Goal: Find specific page/section: Find specific page/section

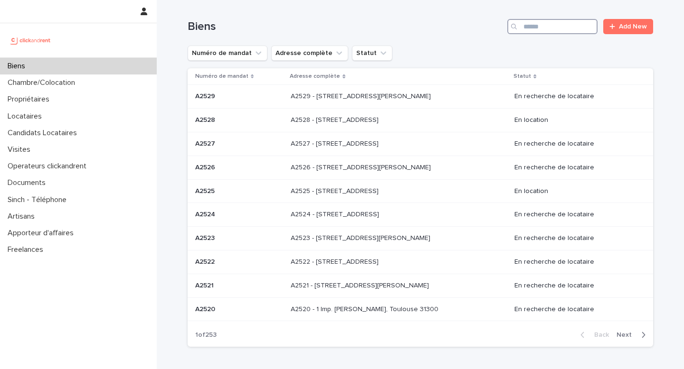
click at [546, 27] on input "Search" at bounding box center [552, 26] width 90 height 15
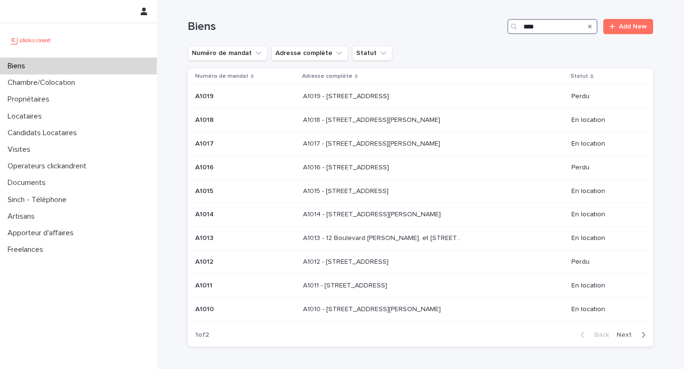
type input "*****"
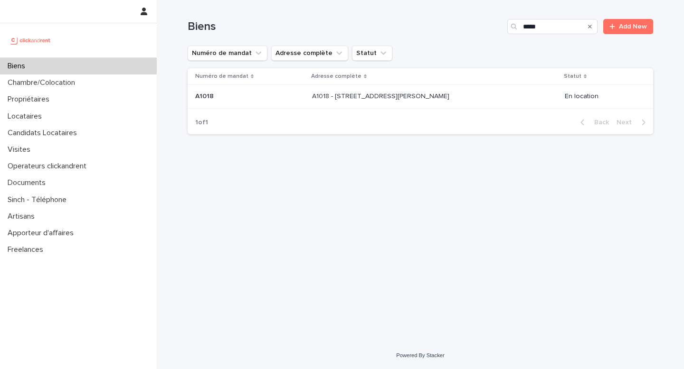
click at [387, 96] on p "A1018 - [STREET_ADDRESS][PERSON_NAME]" at bounding box center [381, 96] width 139 height 10
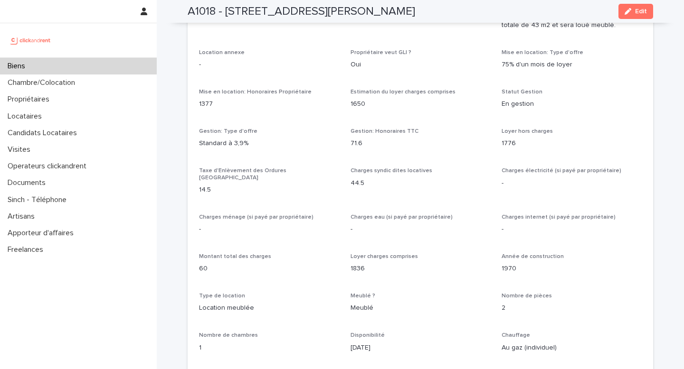
scroll to position [976, 0]
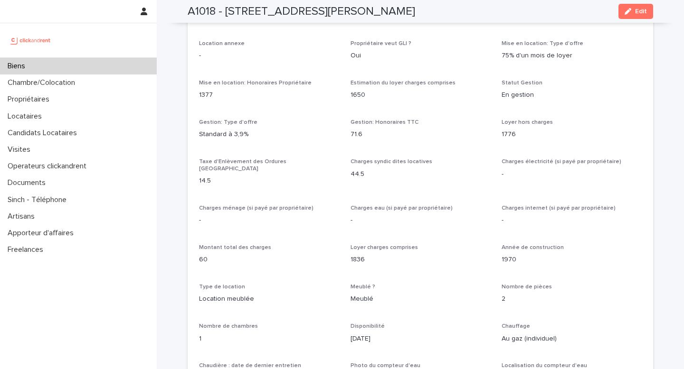
click at [45, 65] on div "Biens" at bounding box center [78, 66] width 157 height 17
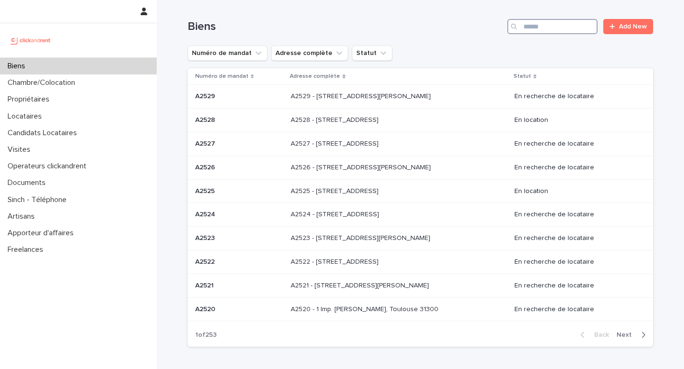
click at [565, 22] on input "Search" at bounding box center [552, 26] width 90 height 15
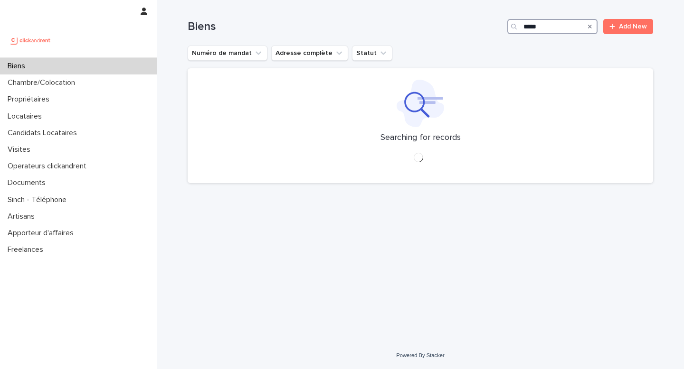
type input "*****"
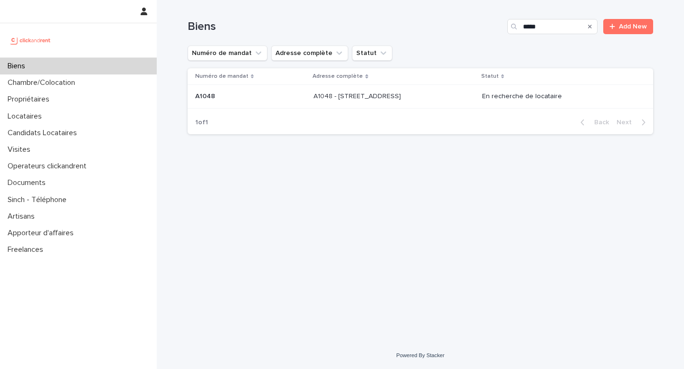
click at [334, 95] on p "A1048 - [STREET_ADDRESS]" at bounding box center [357, 96] width 89 height 10
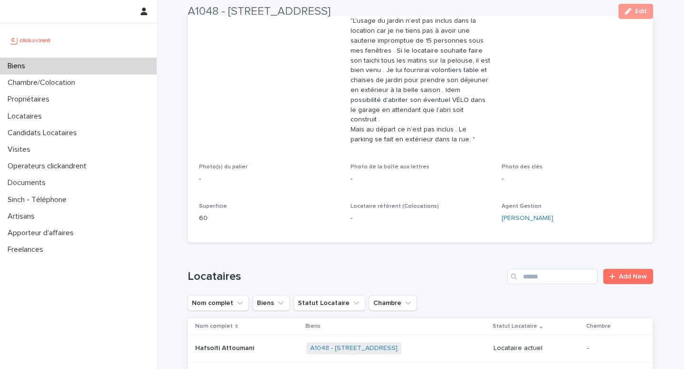
scroll to position [301, 0]
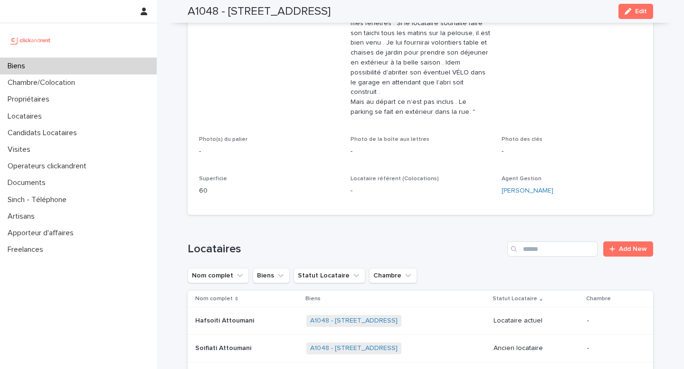
click at [263, 125] on div "Numéro de mandat A1048 Numéro 1048 Statut Mise en Location En recherche de loca…" at bounding box center [420, 2] width 442 height 403
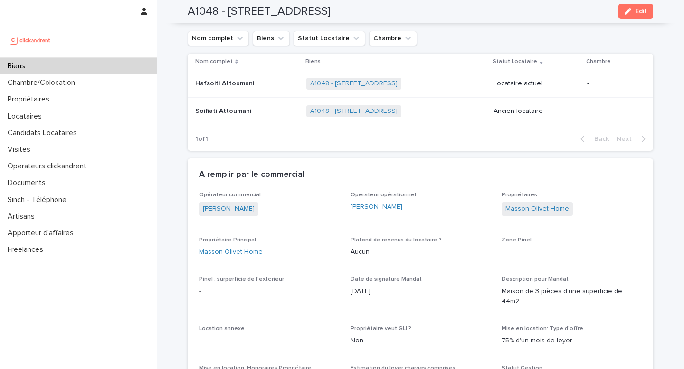
scroll to position [512, 0]
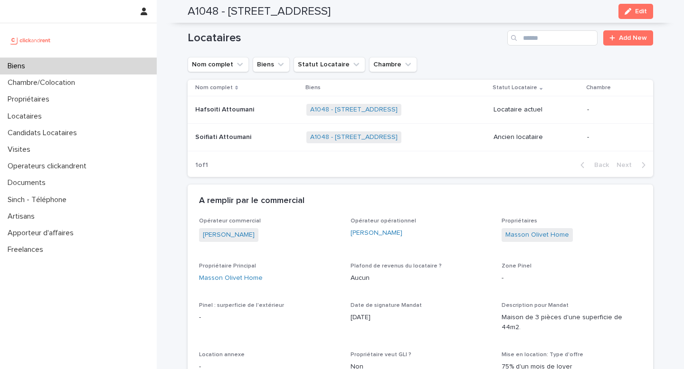
click at [231, 134] on div "Soifiati Attoumani Soifiati Attoumani" at bounding box center [246, 138] width 103 height 16
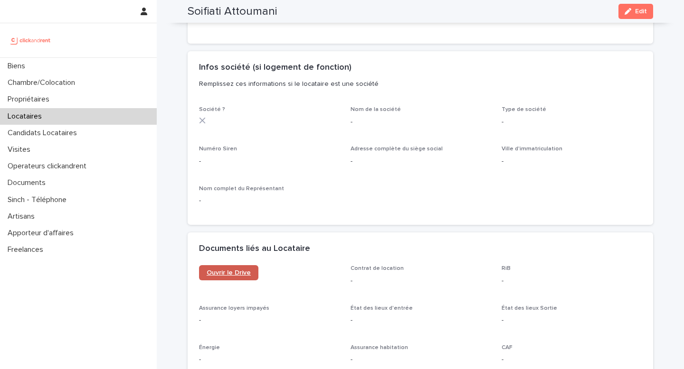
scroll to position [822, 0]
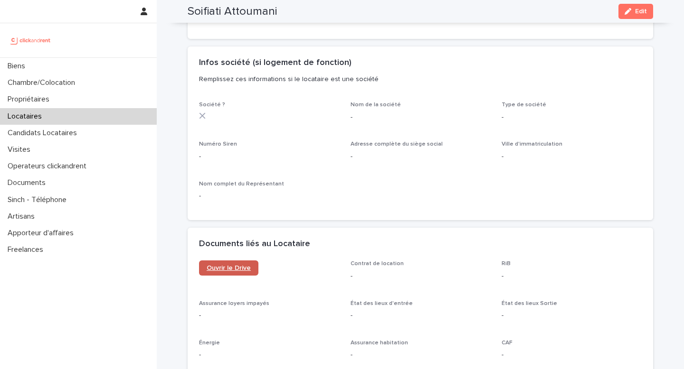
click at [238, 269] on span "Ouvrir le Drive" at bounding box center [229, 268] width 44 height 7
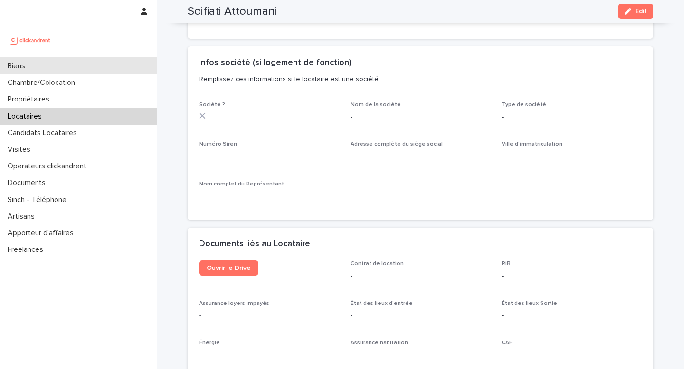
click at [61, 69] on div "Biens" at bounding box center [78, 66] width 157 height 17
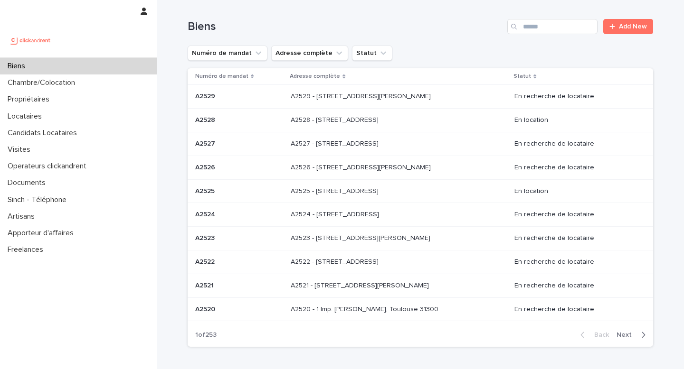
click at [534, 39] on div "Biens Add New" at bounding box center [420, 23] width 465 height 46
click at [534, 32] on input "Search" at bounding box center [552, 26] width 90 height 15
paste input "**********"
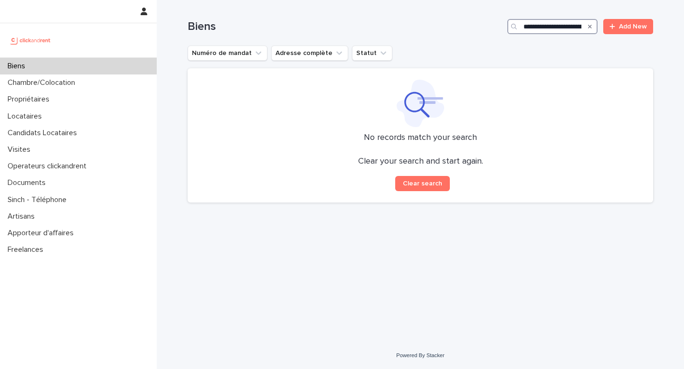
drag, startPoint x: 542, startPoint y: 27, endPoint x: 481, endPoint y: 26, distance: 60.8
click at [481, 26] on div "**********" at bounding box center [420, 26] width 465 height 15
type input "**********"
click at [53, 102] on p "Propriétaires" at bounding box center [30, 99] width 53 height 9
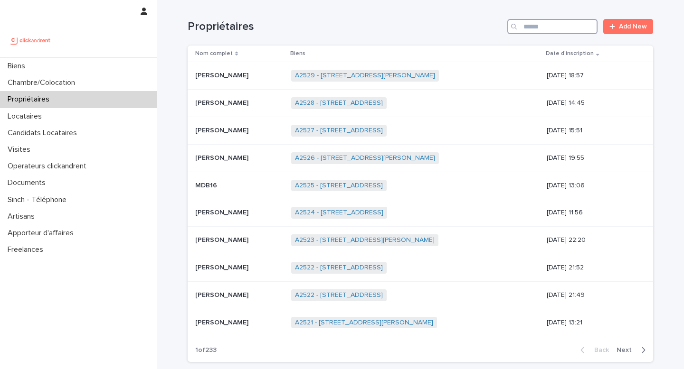
click at [564, 25] on input "Search" at bounding box center [552, 26] width 90 height 15
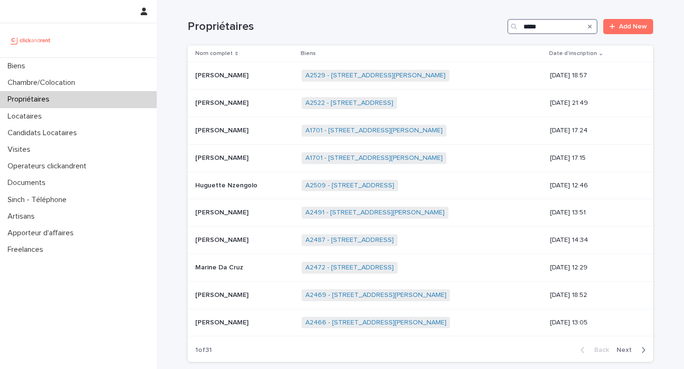
type input "******"
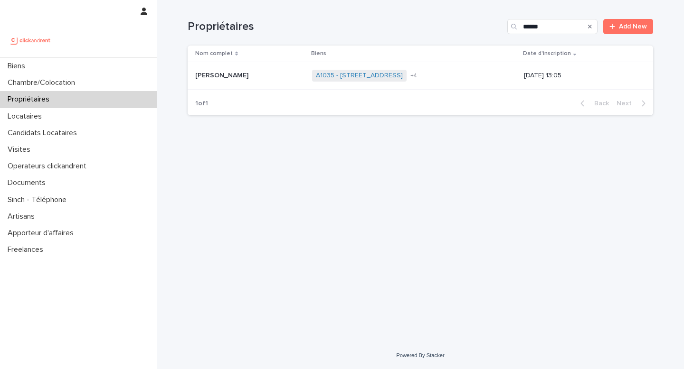
click at [233, 73] on p "[PERSON_NAME]" at bounding box center [222, 75] width 55 height 10
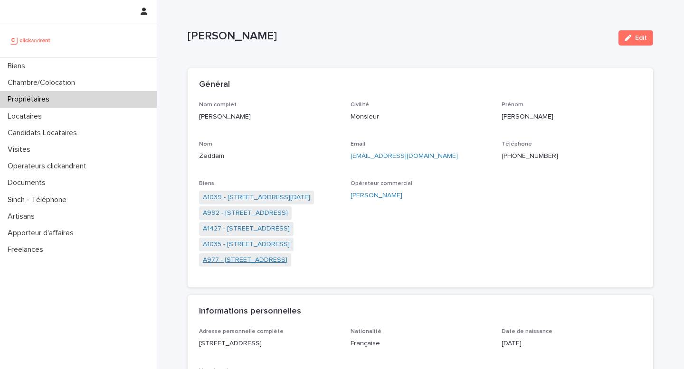
click at [247, 260] on link "A977 - [STREET_ADDRESS]" at bounding box center [245, 260] width 85 height 10
click at [252, 259] on link "A977 - [STREET_ADDRESS]" at bounding box center [245, 260] width 85 height 10
click at [259, 195] on link "A992 - [STREET_ADDRESS]" at bounding box center [245, 198] width 85 height 10
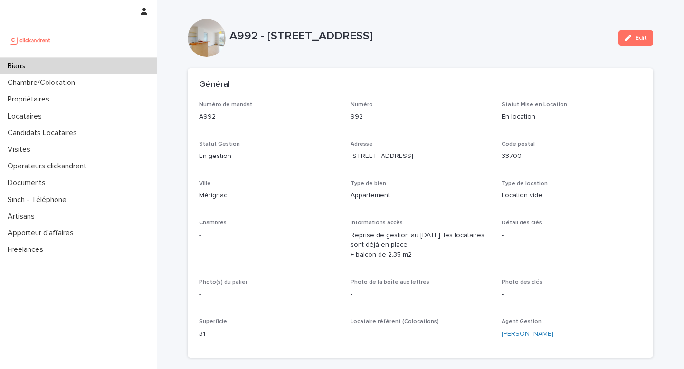
click at [364, 32] on p "A992 - [STREET_ADDRESS]" at bounding box center [419, 36] width 381 height 14
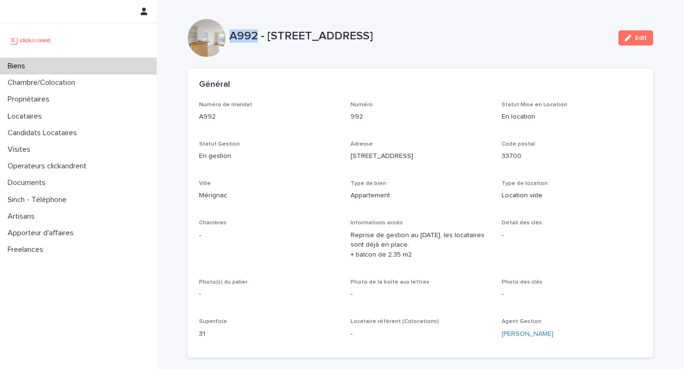
drag, startPoint x: 229, startPoint y: 34, endPoint x: 257, endPoint y: 36, distance: 27.6
click at [257, 36] on p "A992 - [STREET_ADDRESS]" at bounding box center [419, 36] width 381 height 14
copy p "A992"
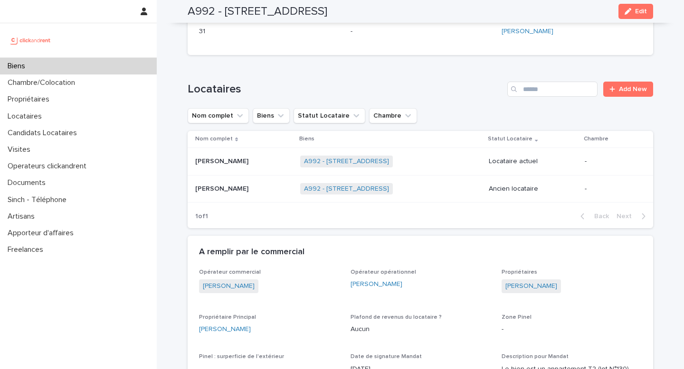
scroll to position [305, 0]
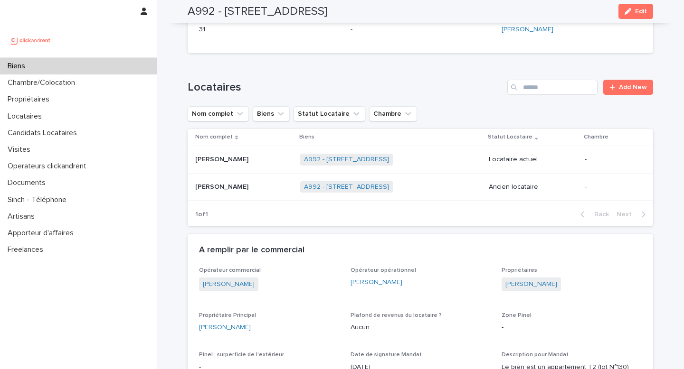
click at [273, 71] on div "Loading... Saving… Locataires Add New Nom complet Biens Statut Locataire Chambr…" at bounding box center [420, 147] width 465 height 173
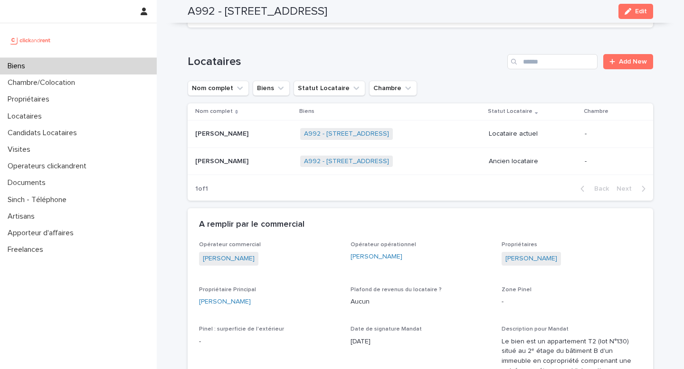
scroll to position [338, 0]
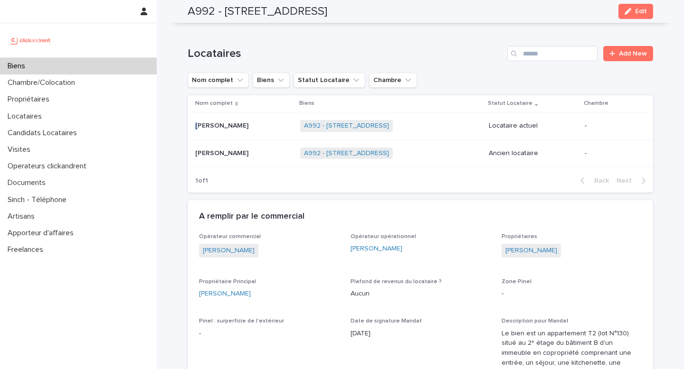
drag, startPoint x: 258, startPoint y: 126, endPoint x: 190, endPoint y: 125, distance: 68.4
click at [190, 125] on td "[PERSON_NAME] [PERSON_NAME]" at bounding box center [242, 126] width 109 height 28
